Goal: Task Accomplishment & Management: Manage account settings

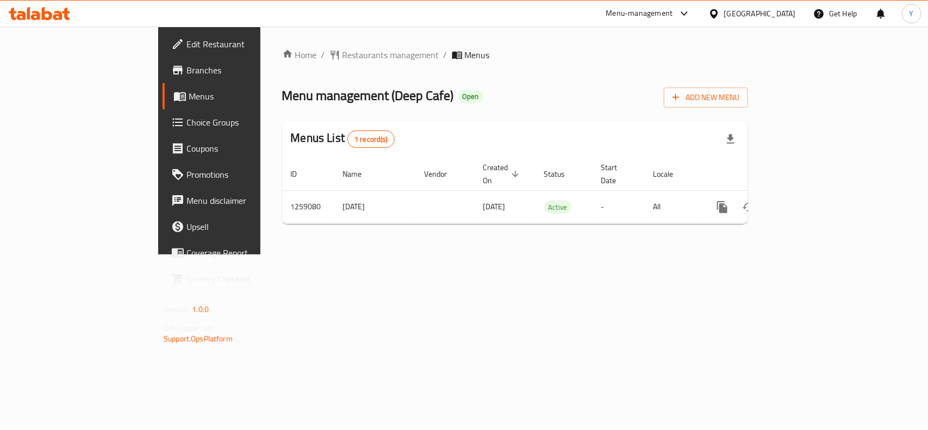
click at [162, 129] on link "Choice Groups" at bounding box center [237, 122] width 151 height 26
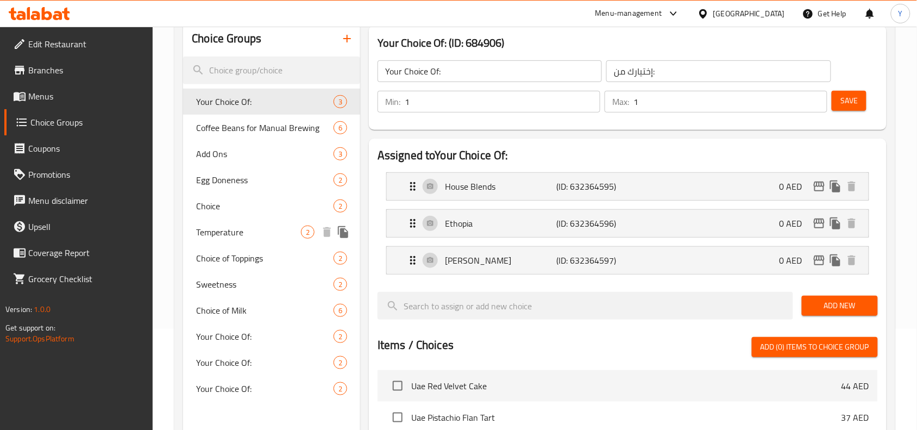
scroll to position [68, 0]
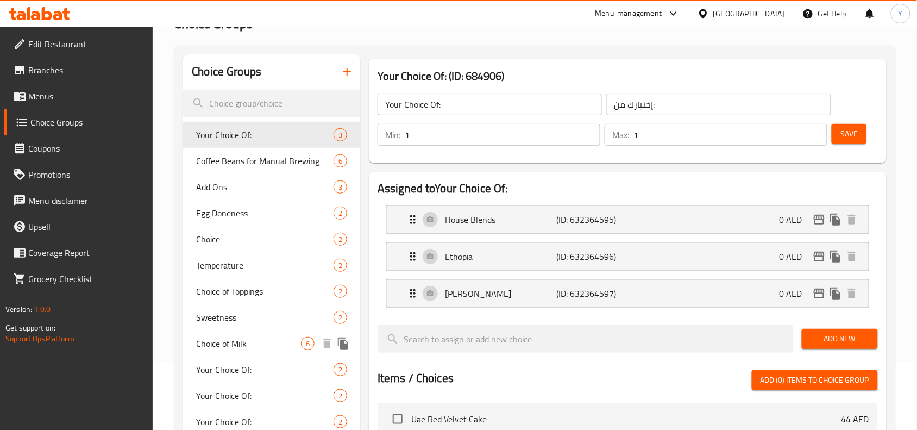
click at [235, 333] on div "Choice of Milk 6" at bounding box center [271, 343] width 177 height 26
type input "Choice of Milk"
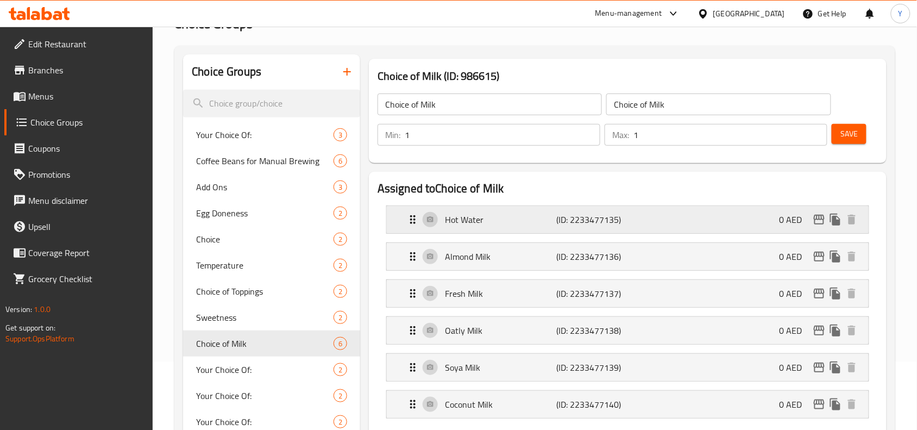
click at [509, 219] on p "Hot Water" at bounding box center [500, 219] width 111 height 13
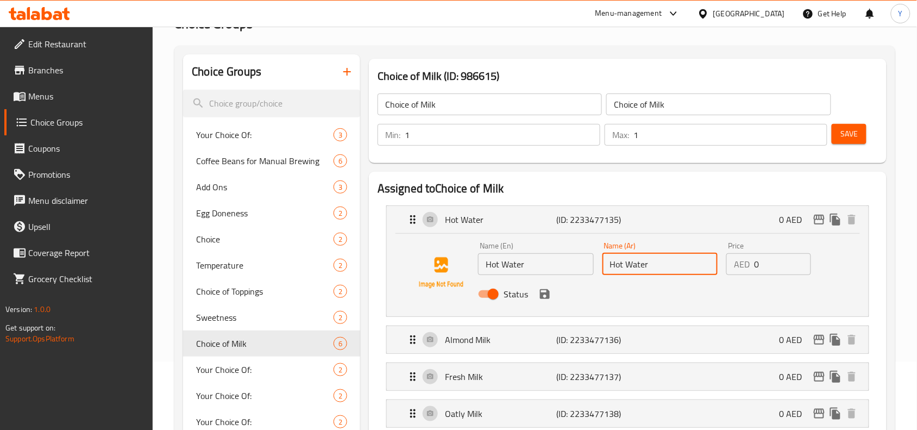
click at [658, 267] on input "Hot Water" at bounding box center [661, 264] width 116 height 22
paste input "الماء الساخن"
click at [549, 296] on icon "save" at bounding box center [544, 293] width 13 height 13
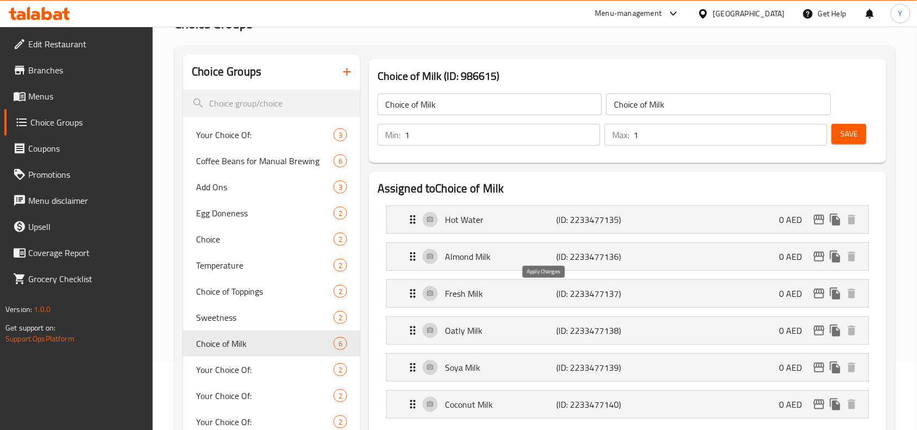
type input "ماء ساخن"
click at [657, 111] on input "Choice of Milk" at bounding box center [718, 104] width 224 height 22
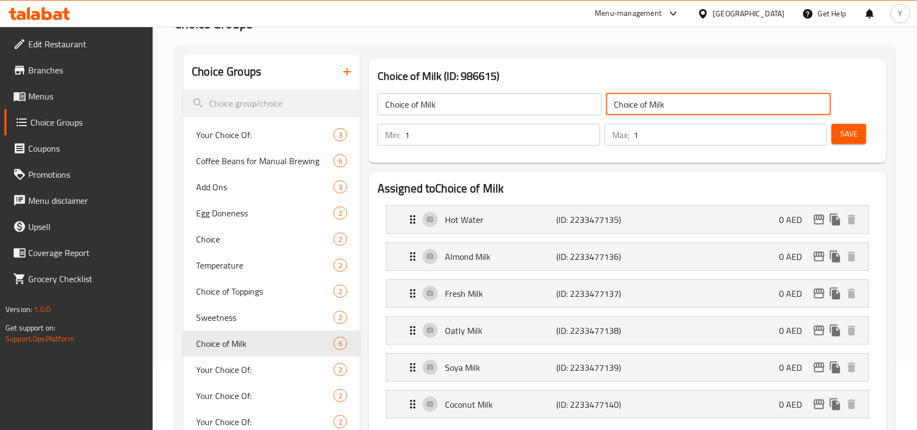
click at [657, 111] on input "Choice of Milk" at bounding box center [718, 104] width 224 height 22
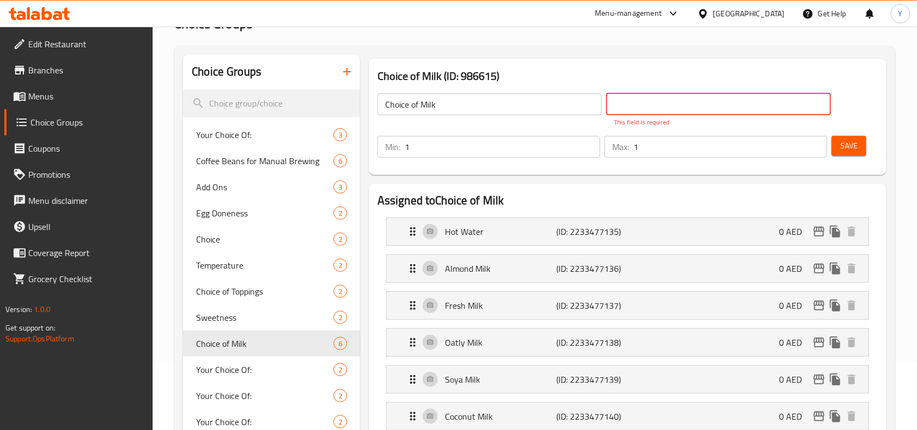
paste input "اختيار الحليب"
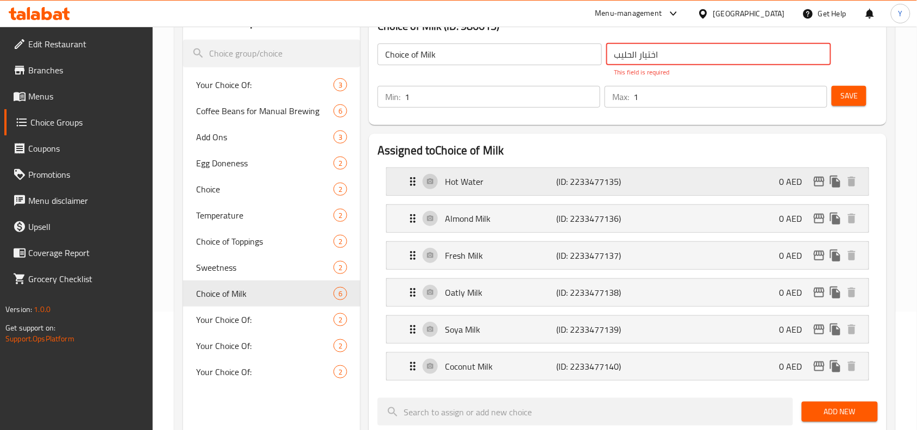
scroll to position [204, 0]
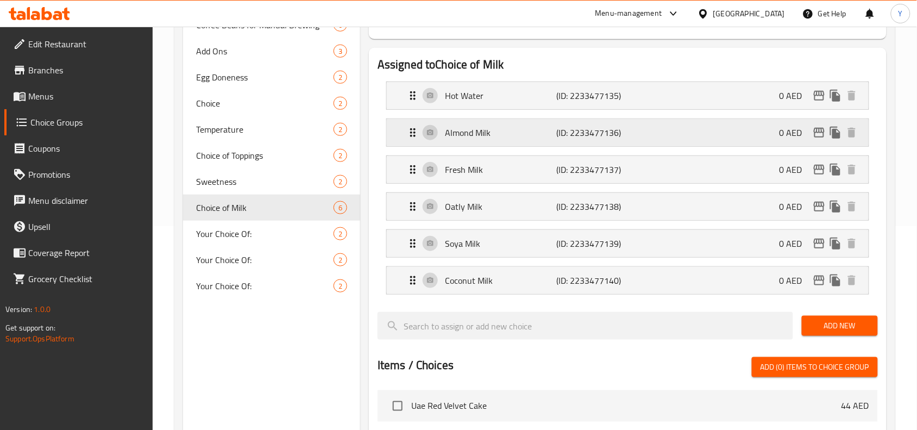
click at [581, 136] on p "(ID: 2233477136)" at bounding box center [593, 132] width 74 height 13
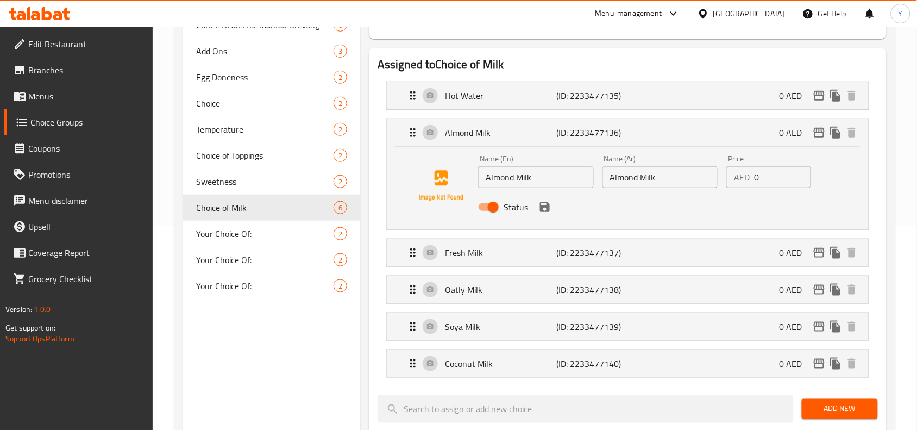
click at [629, 189] on div "Name (Ar) Almond Milk Name (Ar)" at bounding box center [660, 172] width 124 height 42
type input "اختيار الحليب"
click at [629, 183] on div "Name (En) Almond Milk Name (En) Name (Ar) Almond Milk Name (Ar) Price AED 0 Pri…" at bounding box center [660, 186] width 373 height 71
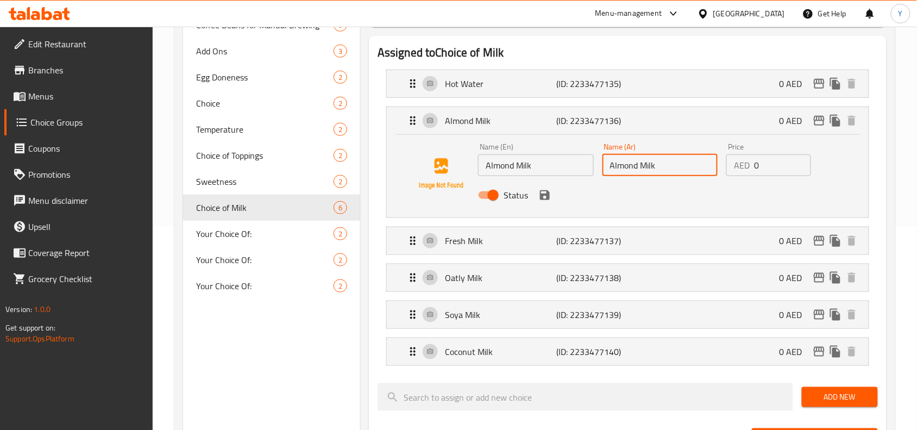
click at [629, 183] on div "Status" at bounding box center [660, 194] width 373 height 29
click at [629, 170] on input "Almond Milk" at bounding box center [661, 165] width 116 height 22
paste input "حليب اللوز"
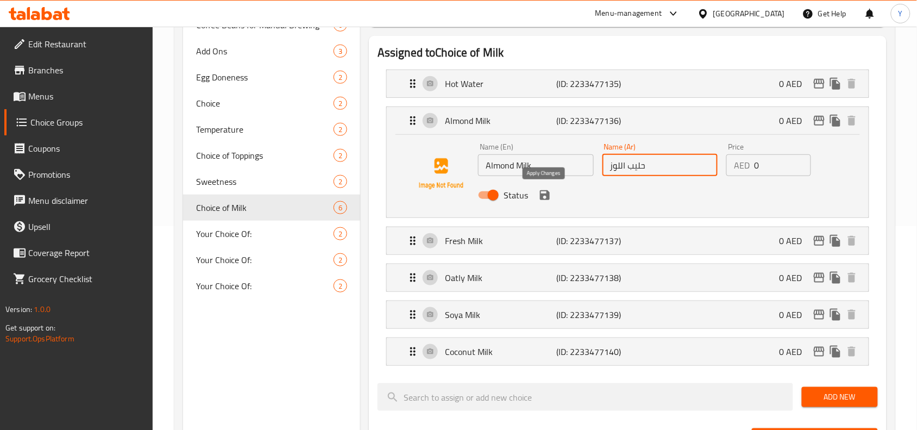
click at [549, 197] on icon "save" at bounding box center [544, 195] width 13 height 13
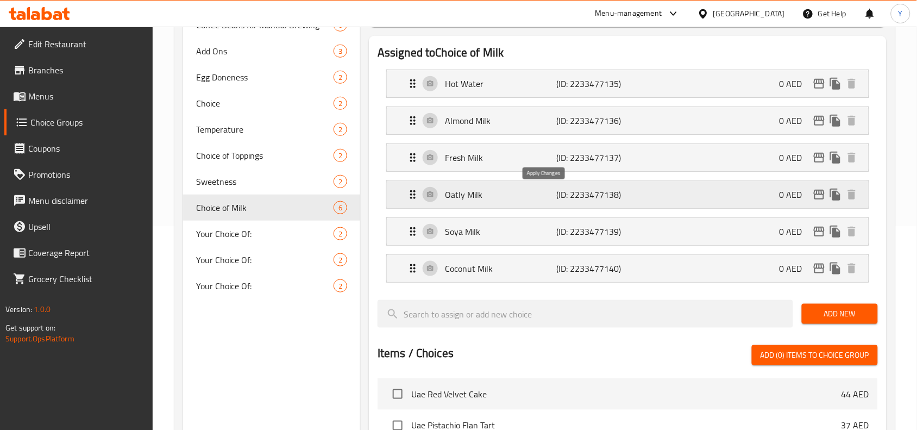
type input "حليب اللوز"
click at [566, 169] on div "Fresh Milk (ID: 2233477137) 0 AED" at bounding box center [630, 157] width 449 height 27
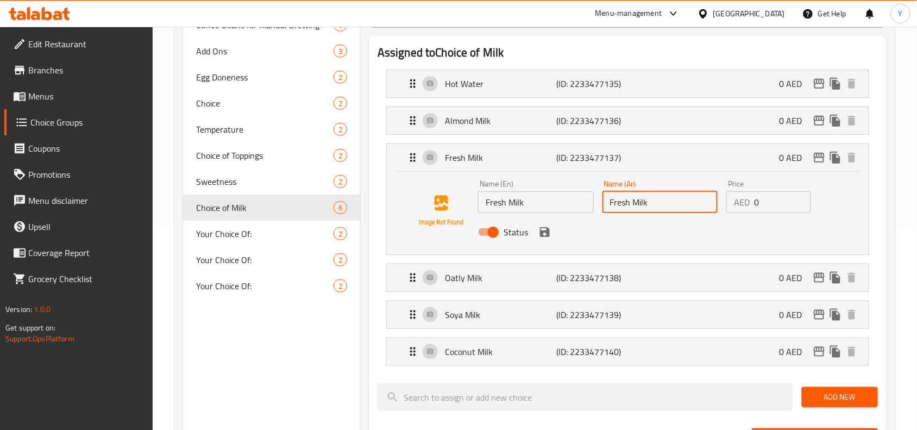
click at [631, 202] on input "Fresh Milk" at bounding box center [661, 202] width 116 height 22
type input "x"
click at [525, 210] on input "Fresh Milk" at bounding box center [536, 202] width 116 height 22
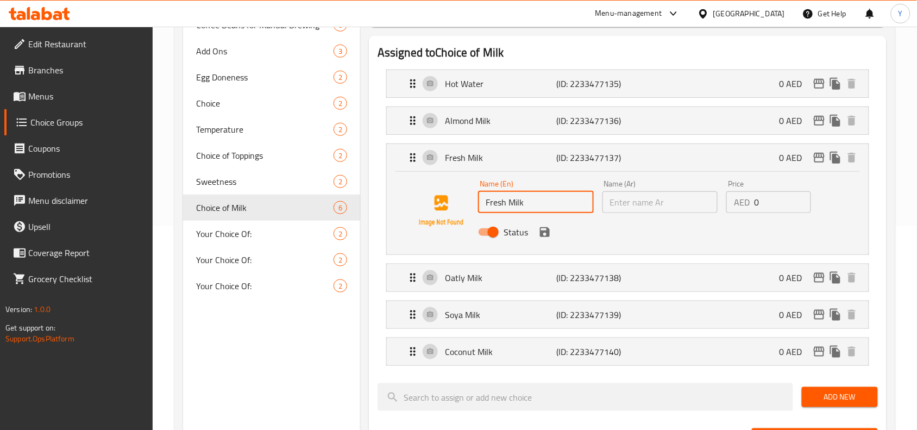
click at [525, 210] on input "Fresh Milk" at bounding box center [536, 202] width 116 height 22
click at [623, 200] on input "text" at bounding box center [661, 202] width 116 height 22
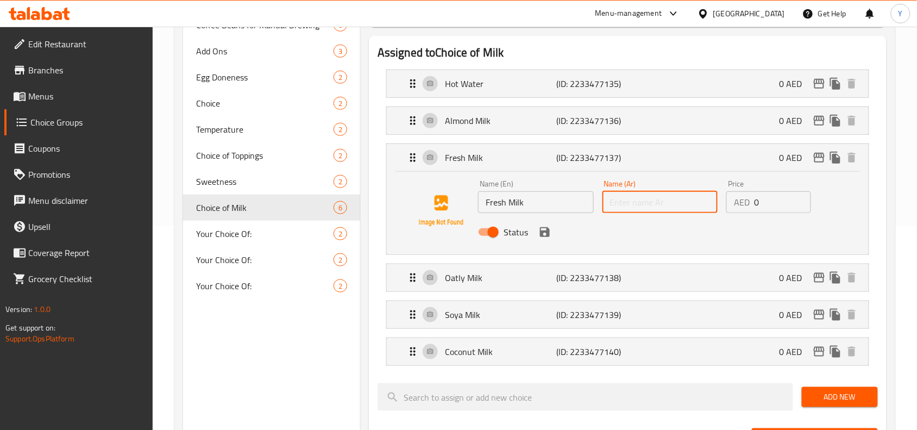
paste input "حليب طازج"
click at [543, 233] on icon "save" at bounding box center [545, 232] width 10 height 10
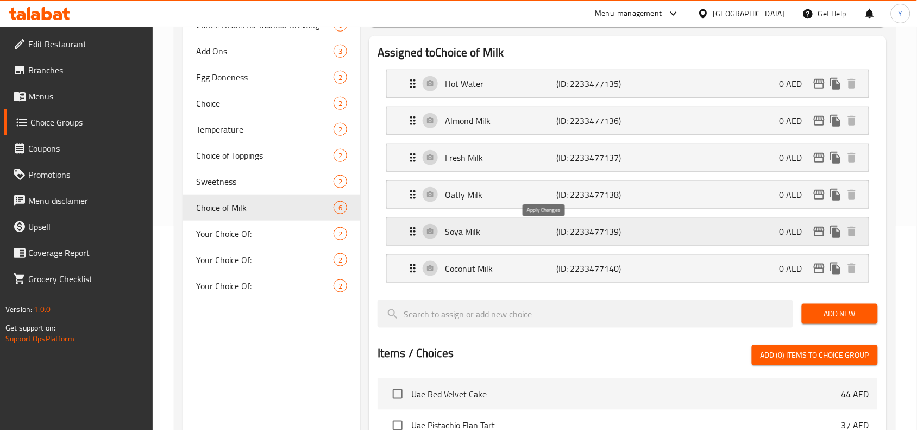
type input "حليب طازج"
click at [569, 194] on p "(ID: 2233477138)" at bounding box center [593, 194] width 74 height 13
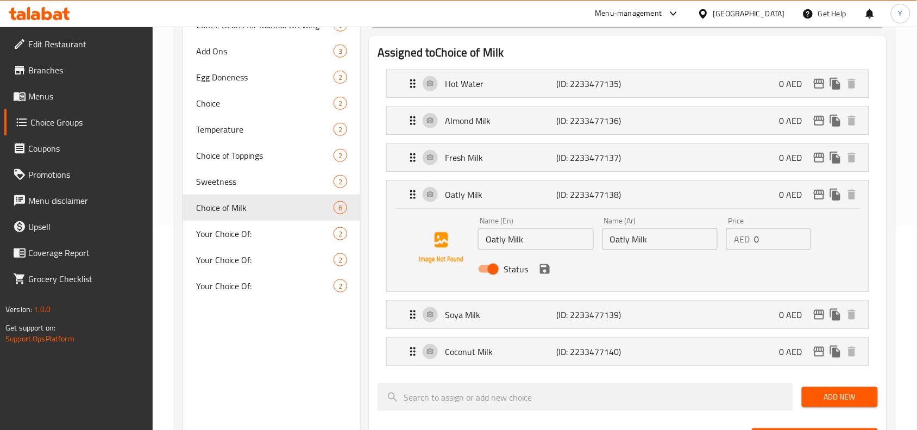
click at [638, 237] on input "Oatly Milk" at bounding box center [661, 239] width 116 height 22
click at [628, 243] on input "Oatly Milk" at bounding box center [661, 239] width 116 height 22
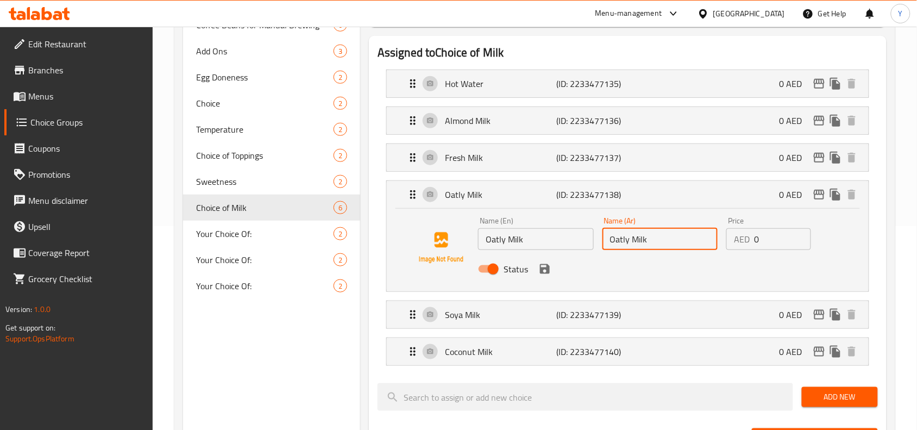
click at [628, 243] on input "Oatly Milk" at bounding box center [661, 239] width 116 height 22
paste input "حليب الشوفان"
type input "حليب الشوفان"
click at [546, 277] on button "save" at bounding box center [545, 269] width 16 height 16
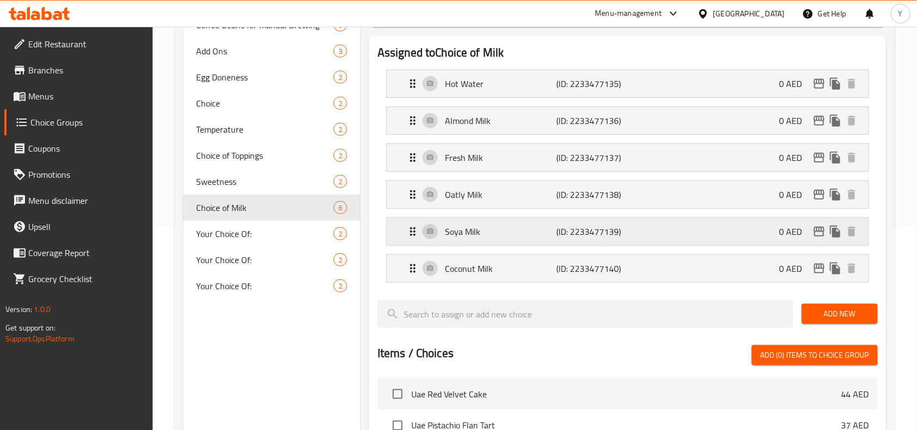
click at [566, 242] on div "Soya Milk (ID: 2233477139) 0 AED" at bounding box center [630, 231] width 449 height 27
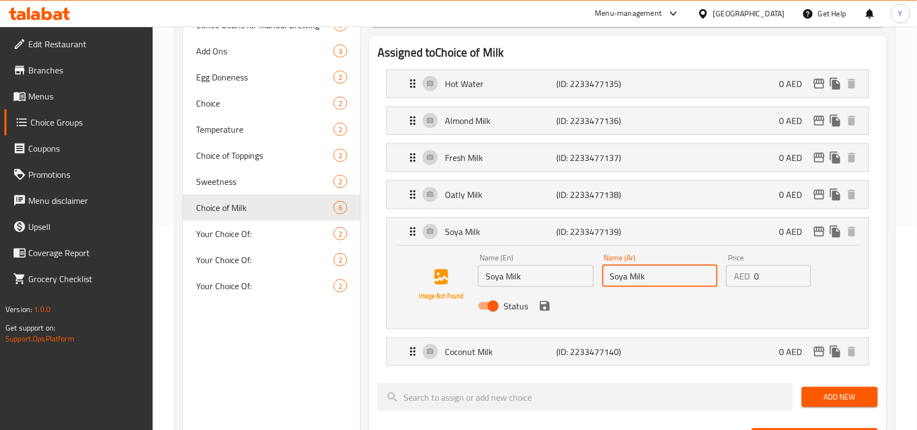
click at [614, 280] on input "Soya Milk" at bounding box center [661, 276] width 116 height 22
paste input "حليب الصويا"
click at [549, 312] on icon "save" at bounding box center [544, 305] width 13 height 13
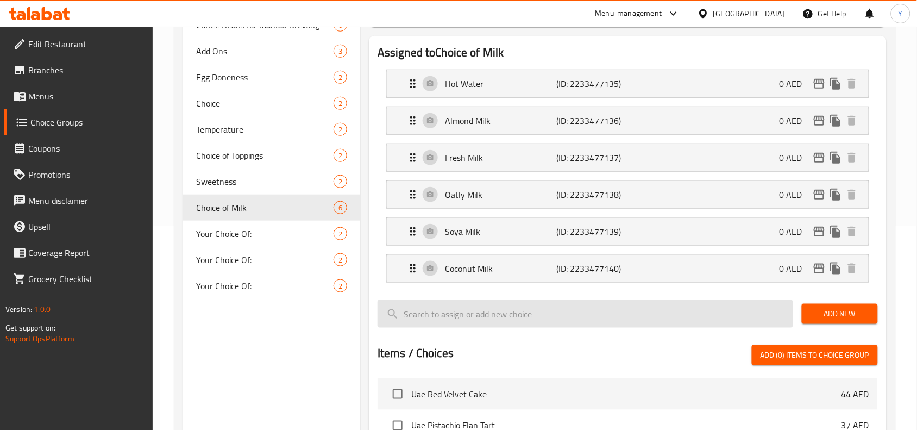
type input "حليب الصويا"
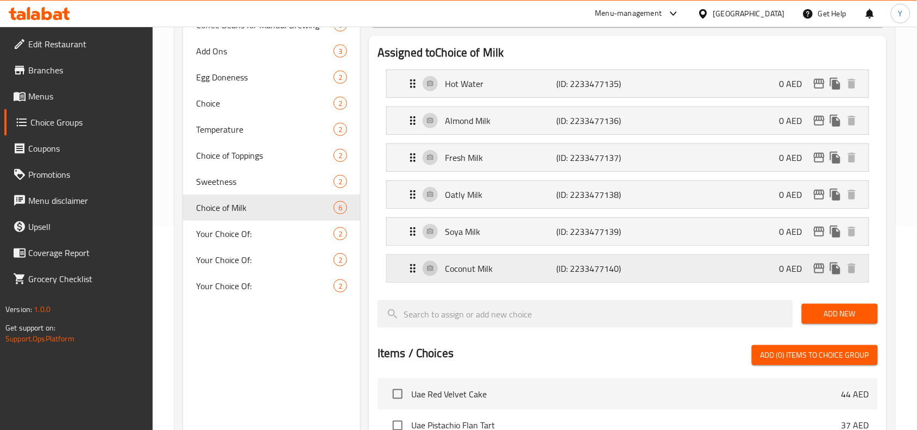
click at [567, 275] on p "(ID: 2233477140)" at bounding box center [593, 268] width 74 height 13
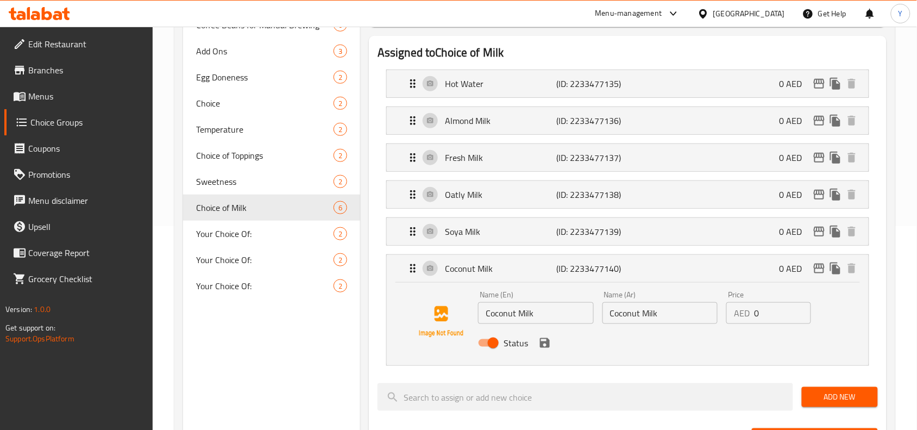
click at [641, 314] on input "Coconut Milk" at bounding box center [661, 313] width 116 height 22
paste input "حليب جوز الهند"
click at [547, 346] on icon "save" at bounding box center [545, 343] width 10 height 10
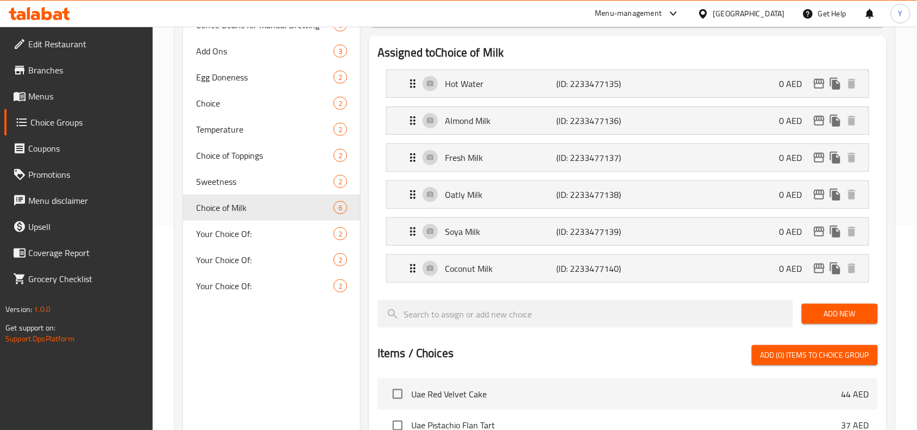
type input "حليب جوز الهند"
click at [542, 200] on p "Oatly Milk" at bounding box center [500, 194] width 111 height 13
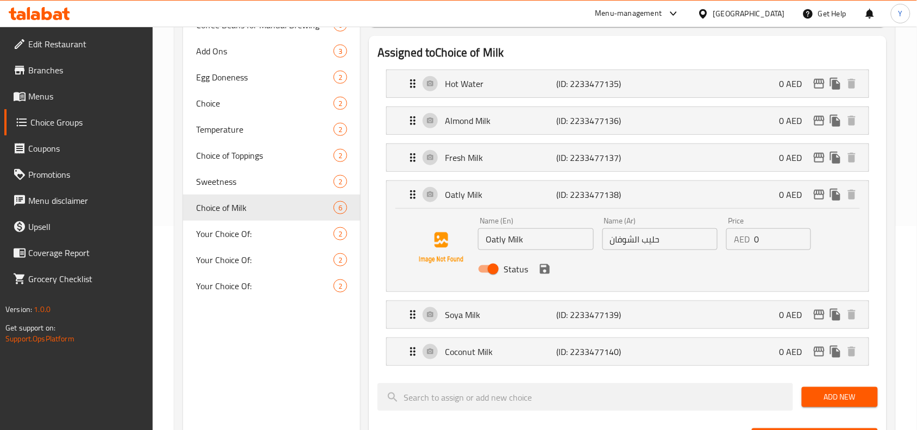
click at [678, 247] on input "حليب الشوفان" at bounding box center [661, 239] width 116 height 22
click at [681, 242] on input "حليب الشوفان" at bounding box center [661, 239] width 116 height 22
click at [686, 245] on input "حليب الشوفان" at bounding box center [661, 239] width 116 height 22
click at [544, 279] on div "Status" at bounding box center [660, 268] width 373 height 29
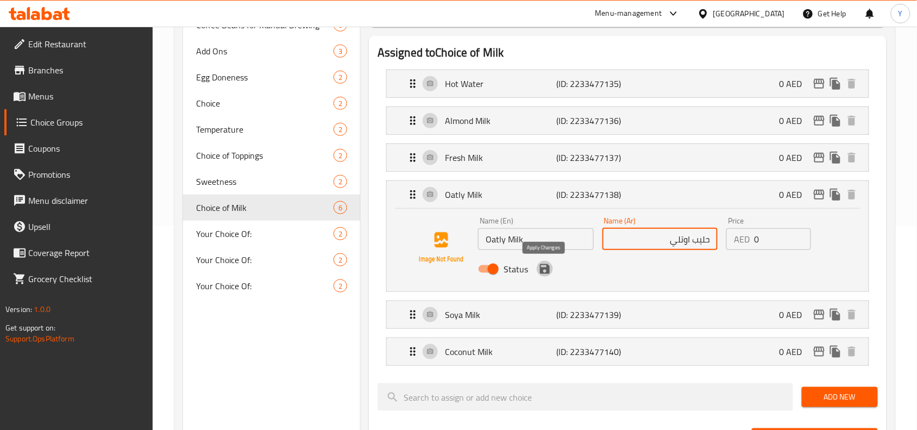
click at [544, 274] on icon "save" at bounding box center [544, 268] width 13 height 13
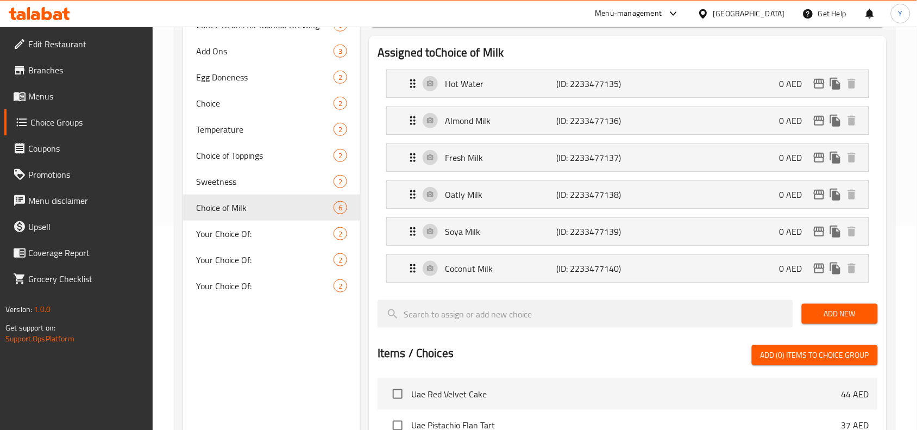
type input "حليب اوتلي"
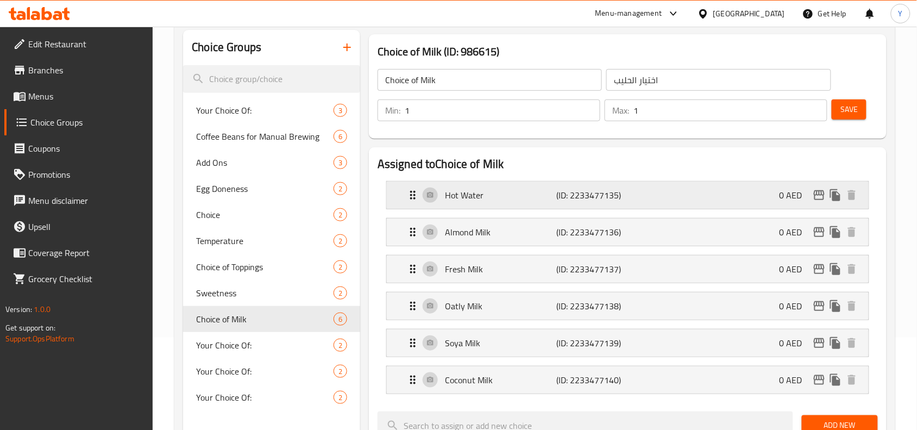
scroll to position [0, 0]
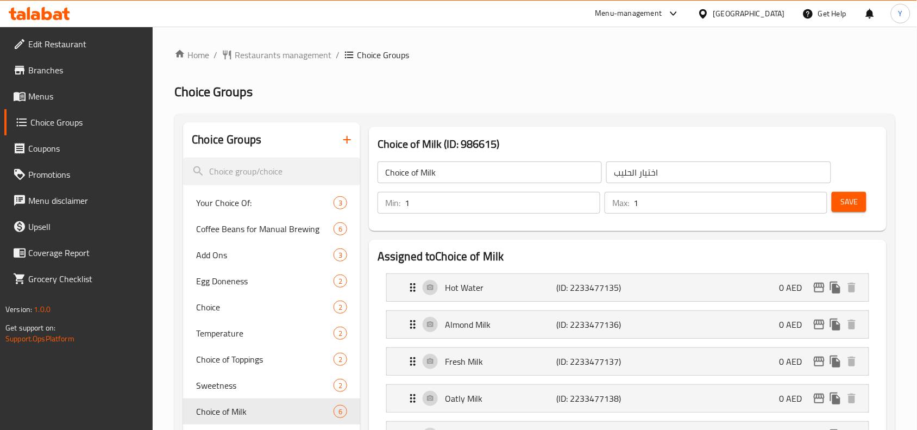
click at [844, 204] on span "Save" at bounding box center [849, 202] width 17 height 14
